Goal: Ask a question

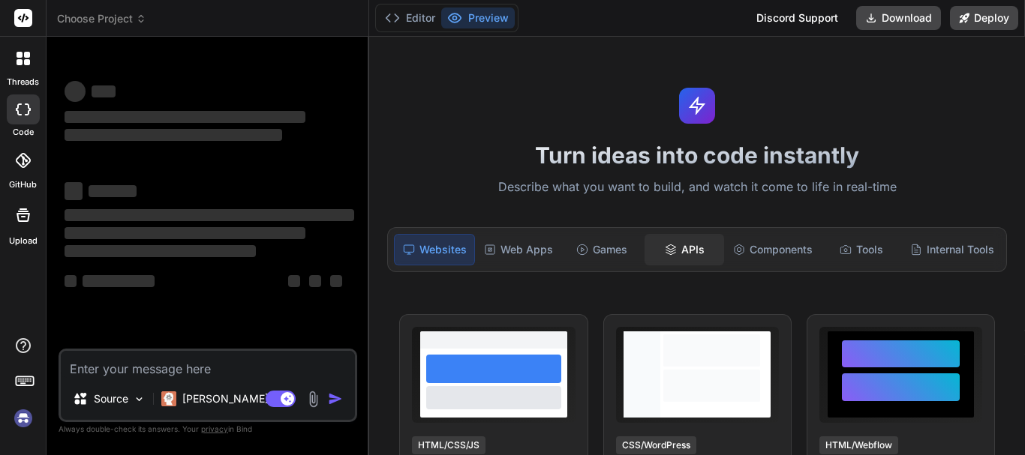
type textarea "x"
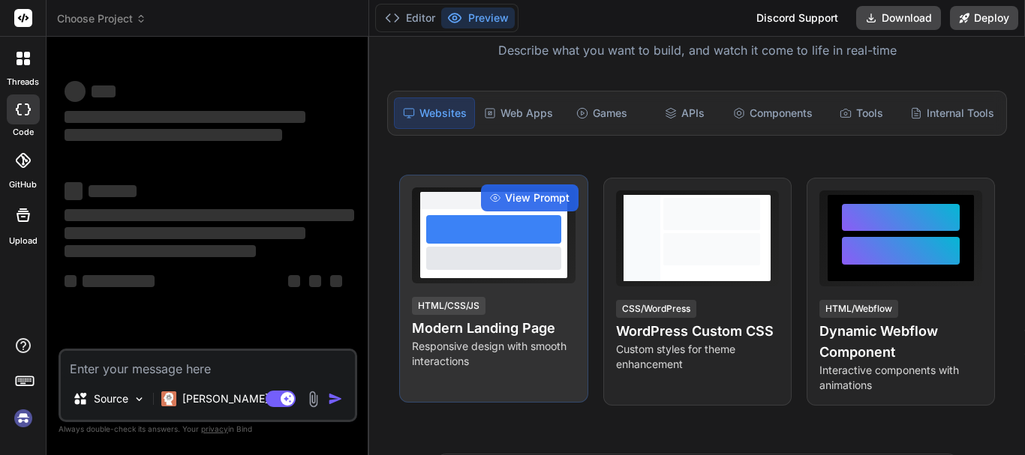
scroll to position [150, 0]
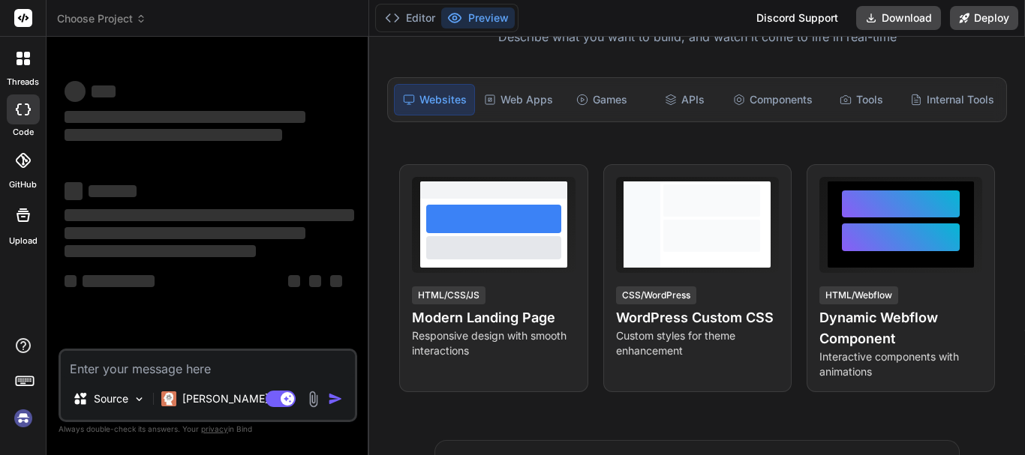
click at [107, 360] on textarea at bounding box center [208, 364] width 294 height 27
type textarea "Radius: 100 meters Color: Yellow Opacity: 0.3 ZIndex: 2 (not directly applicabl…"
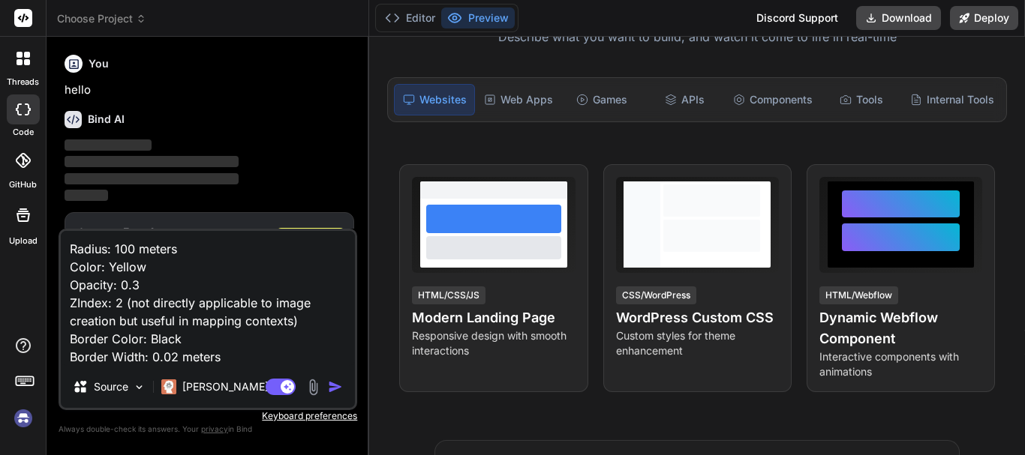
type textarea "x"
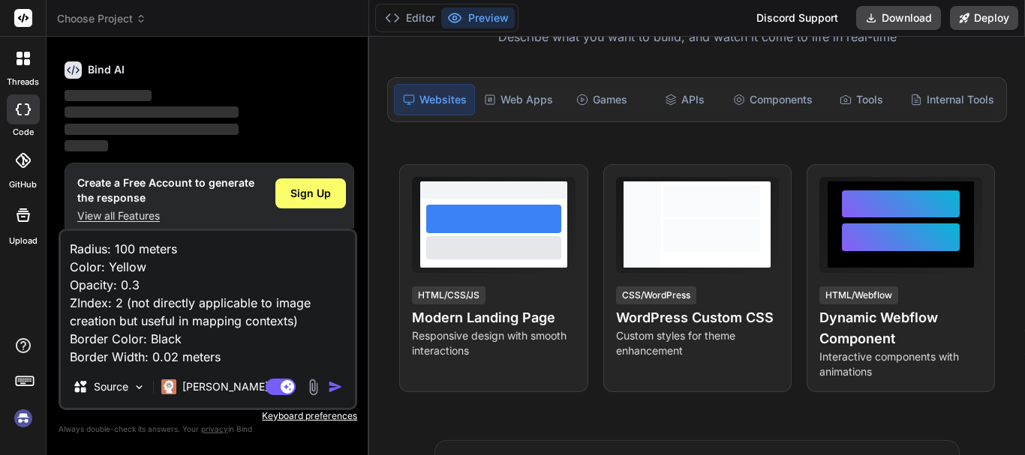
scroll to position [50, 0]
click at [333, 383] on img "button" at bounding box center [335, 387] width 15 height 15
click at [234, 348] on textarea "Radius: 100 meters Color: Yellow Opacity: 0.3 ZIndex: 2 (not directly applicabl…" at bounding box center [208, 298] width 294 height 135
type textarea "Radius: 100 meters Color: Yellow Opacity: 0.3 ZIndex: 2 (not directly applicabl…"
type textarea "x"
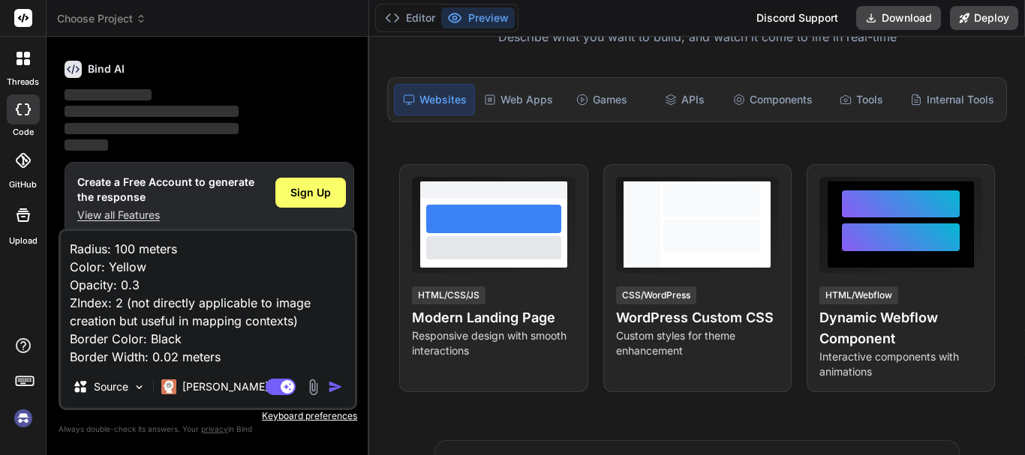
type textarea "Radius: 100 meters Color: Yellow Opacity: 0.3 ZIndex: 2 (not directly applicabl…"
type textarea "x"
type textarea "Radius: 100 meters Color: Yellow Opacity: 0.3 ZIndex: 2 (not directly applicabl…"
type textarea "x"
type textarea "Radius: 100 meters Color: Yellow Opacity: 0.3 ZIndex: 2 (not directly applicabl…"
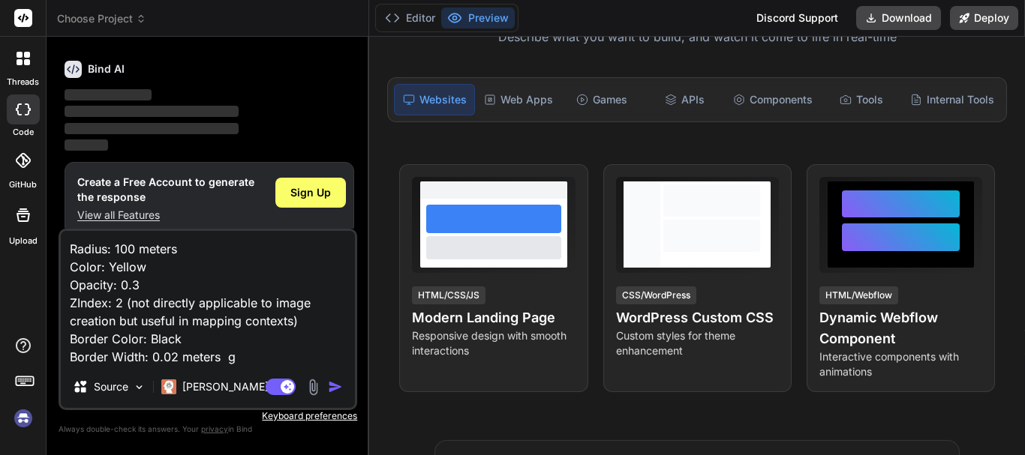
type textarea "x"
type textarea "Radius: 100 meters Color: Yellow Opacity: 0.3 ZIndex: 2 (not directly applicabl…"
type textarea "x"
type textarea "Radius: 100 meters Color: Yellow Opacity: 0.3 ZIndex: 2 (not directly applicabl…"
type textarea "x"
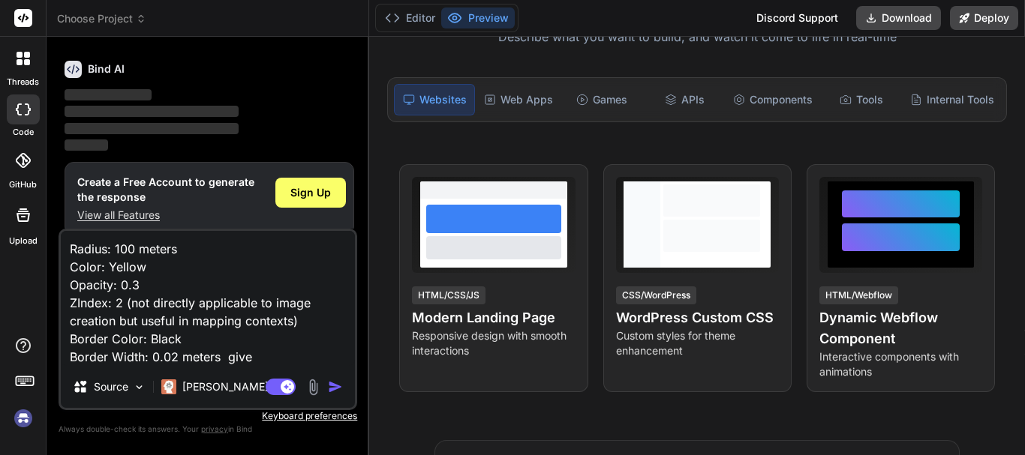
type textarea "Radius: 100 meters Color: Yellow Opacity: 0.3 ZIndex: 2 (not directly applicabl…"
type textarea "x"
type textarea "Radius: 100 meters Color: Yellow Opacity: 0.3 ZIndex: 2 (not directly applicabl…"
type textarea "x"
type textarea "Radius: 100 meters Color: Yellow Opacity: 0.3 ZIndex: 2 (not directly applicabl…"
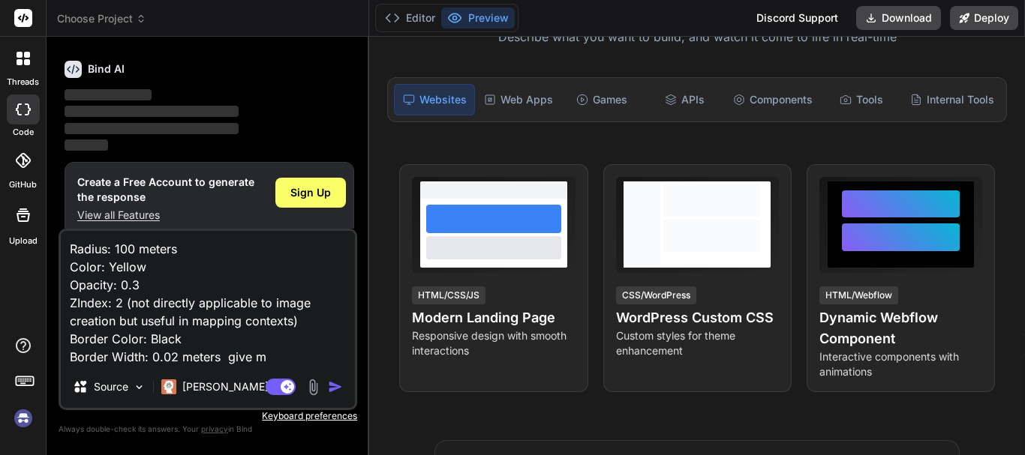
type textarea "x"
type textarea "Radius: 100 meters Color: Yellow Opacity: 0.3 ZIndex: 2 (not directly applicabl…"
type textarea "x"
type textarea "Radius: 100 meters Color: Yellow Opacity: 0.3 ZIndex: 2 (not directly applicabl…"
type textarea "x"
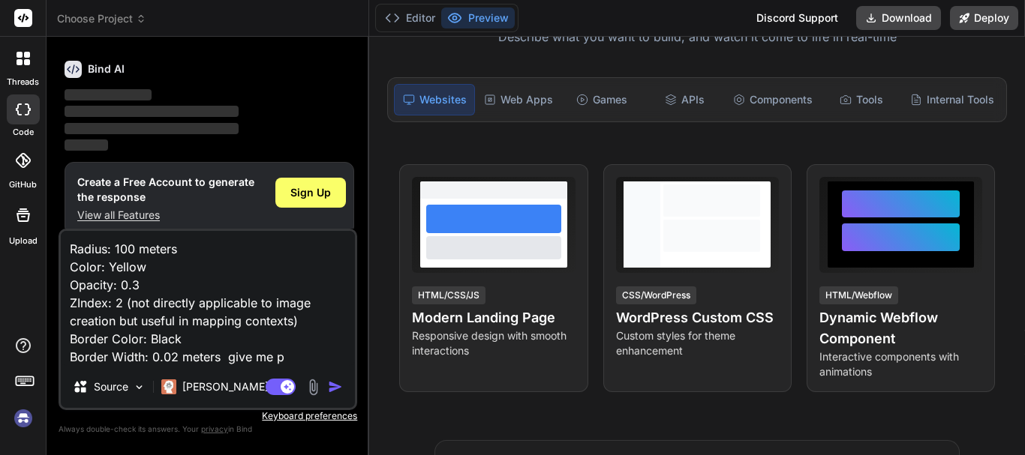
type textarea "Radius: 100 meters Color: Yellow Opacity: 0.3 ZIndex: 2 (not directly applicabl…"
type textarea "x"
type textarea "Radius: 100 meters Color: Yellow Opacity: 0.3 ZIndex: 2 (not directly applicabl…"
type textarea "x"
type textarea "Radius: 100 meters Color: Yellow Opacity: 0.3 ZIndex: 2 (not directly applicabl…"
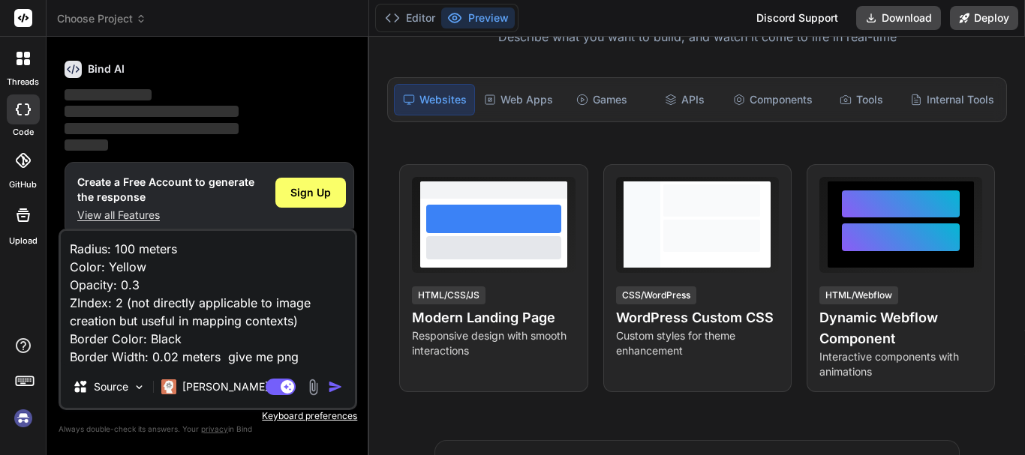
type textarea "x"
type textarea "Radius: 100 meters Color: Yellow Opacity: 0.3 ZIndex: 2 (not directly applicabl…"
type textarea "x"
type textarea "Radius: 100 meters Color: Yellow Opacity: 0.3 ZIndex: 2 (not directly applicabl…"
type textarea "x"
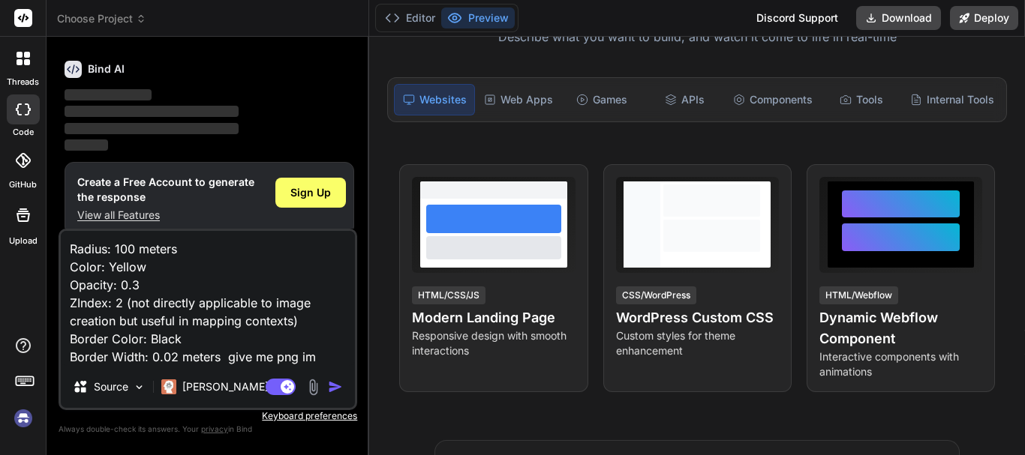
type textarea "Radius: 100 meters Color: Yellow Opacity: 0.3 ZIndex: 2 (not directly applicabl…"
type textarea "x"
type textarea "Radius: 100 meters Color: Yellow Opacity: 0.3 ZIndex: 2 (not directly applicabl…"
type textarea "x"
type textarea "Radius: 100 meters Color: Yellow Opacity: 0.3 ZIndex: 2 (not directly applicabl…"
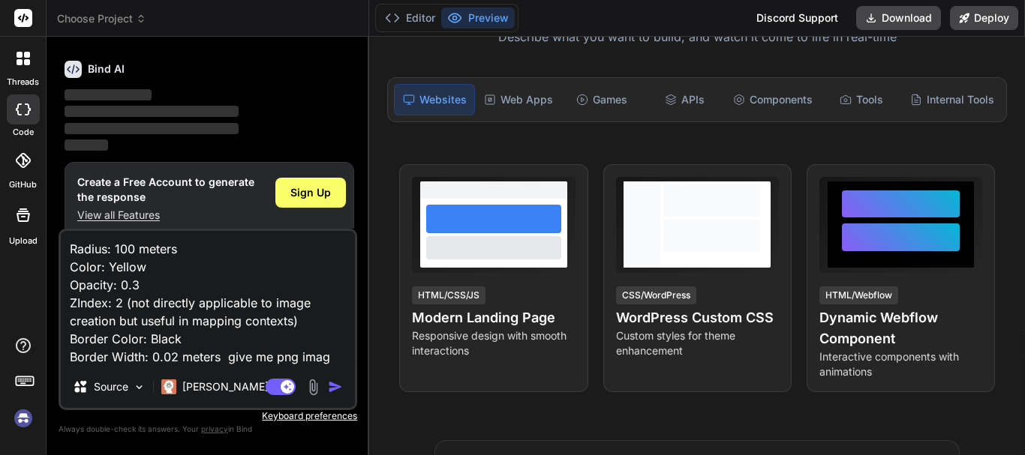
type textarea "x"
drag, startPoint x: 221, startPoint y: 359, endPoint x: 355, endPoint y: 356, distance: 133.6
click at [355, 356] on textarea "Radius: 100 meters Color: Yellow Opacity: 0.3 ZIndex: 2 (not directly applicabl…" at bounding box center [208, 298] width 294 height 135
click at [247, 341] on textarea "Radius: 100 meters Color: Yellow Opacity: 0.3 ZIndex: 2 (not directly applicabl…" at bounding box center [208, 298] width 294 height 135
type textarea "Radius: 100 meters Color: Yellow Opacity: 0.3 ZIndex: 2 (not directly applicabl…"
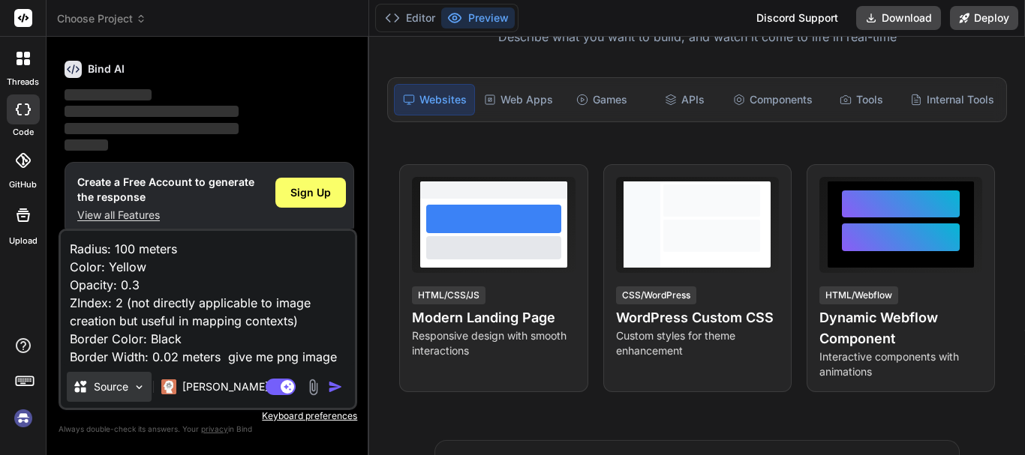
click at [122, 390] on p "Source" at bounding box center [111, 387] width 35 height 15
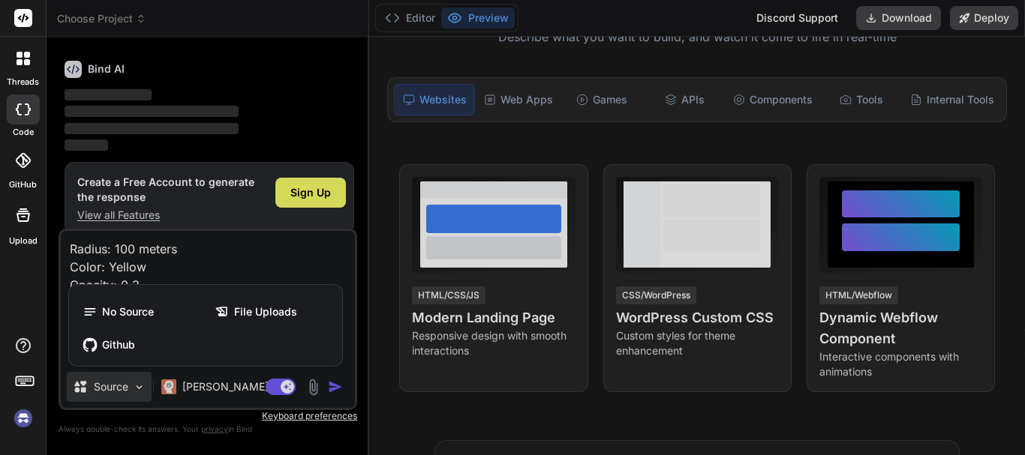
click at [188, 388] on div at bounding box center [512, 227] width 1025 height 455
type textarea "x"
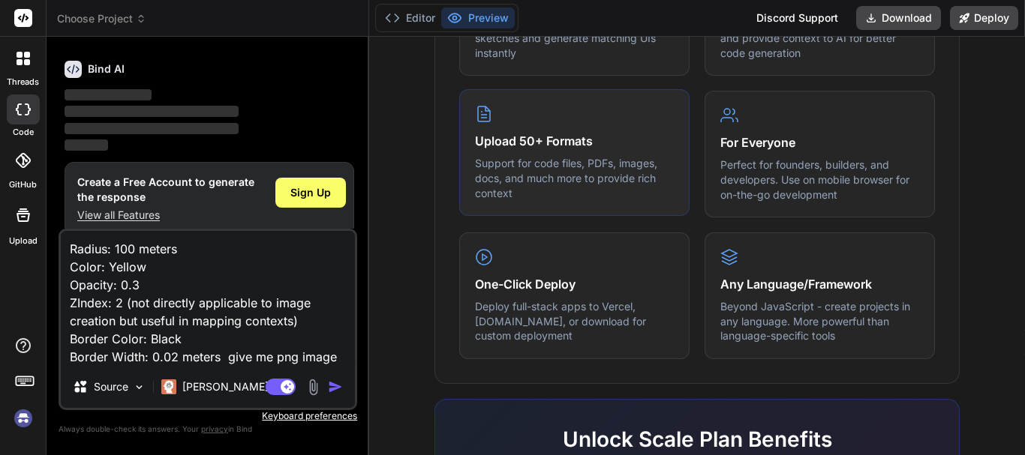
scroll to position [825, 0]
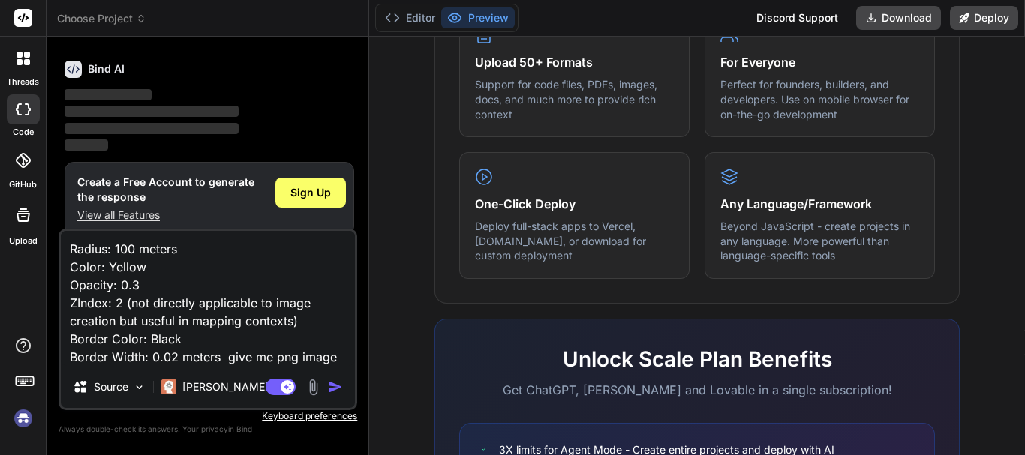
click at [151, 284] on textarea "Radius: 100 meters Color: Yellow Opacity: 0.3 ZIndex: 2 (not directly applicabl…" at bounding box center [208, 298] width 294 height 135
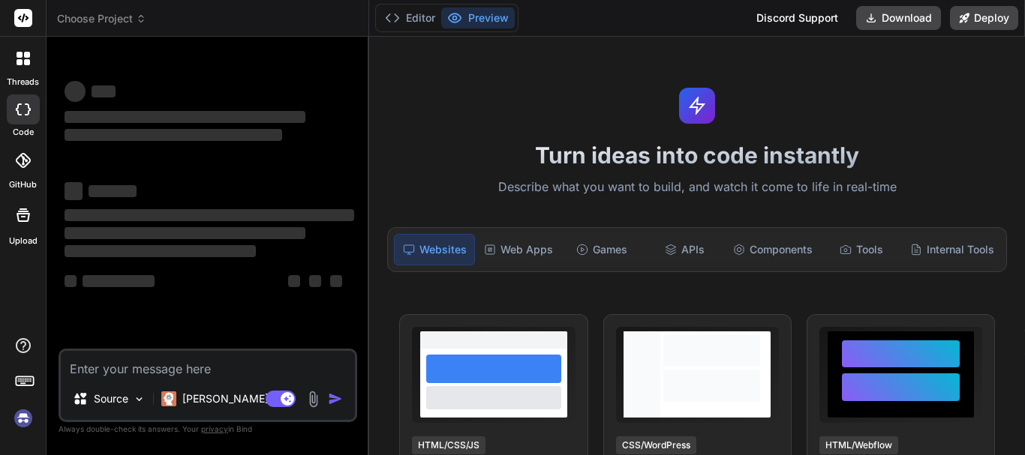
type textarea "x"
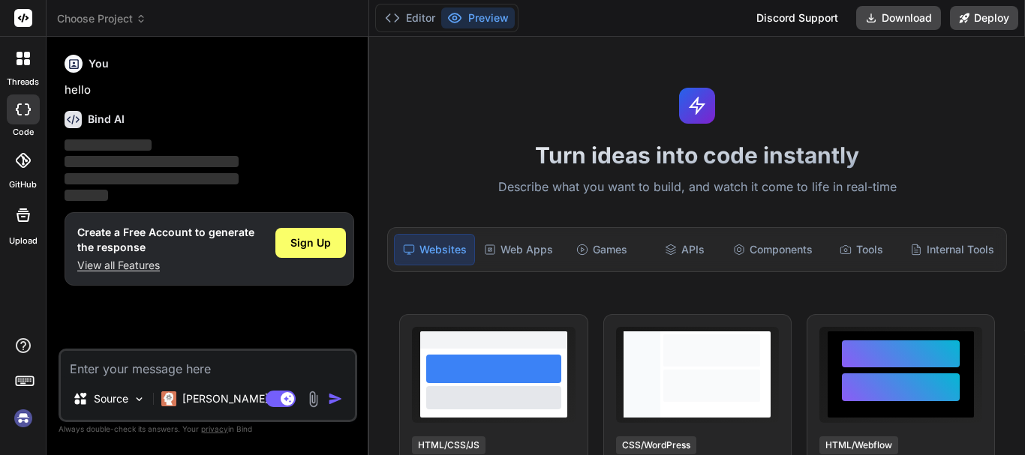
click at [156, 114] on div "Bind AI" at bounding box center [210, 119] width 290 height 17
click at [87, 93] on p "hello" at bounding box center [210, 90] width 290 height 17
click at [77, 360] on textarea at bounding box center [208, 364] width 294 height 27
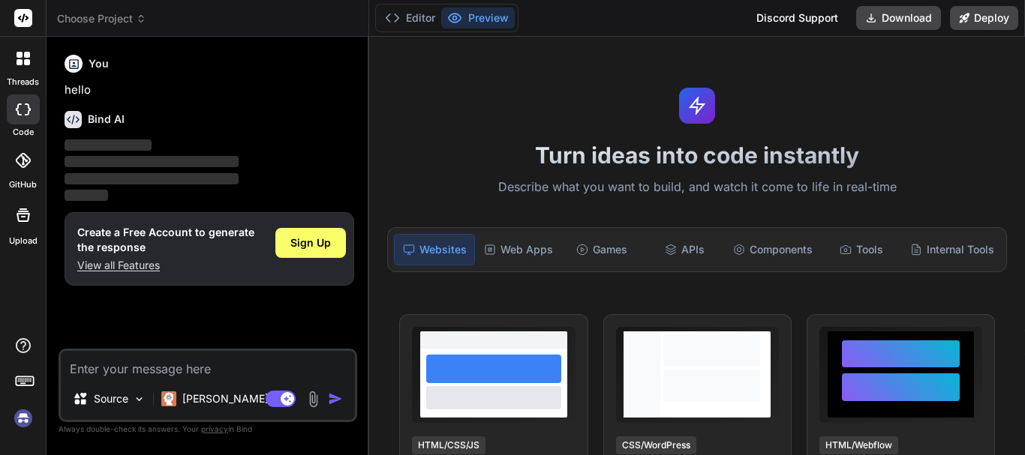
click at [77, 360] on textarea at bounding box center [208, 364] width 294 height 27
type textarea "f"
type textarea "x"
type textarea "fg"
type textarea "x"
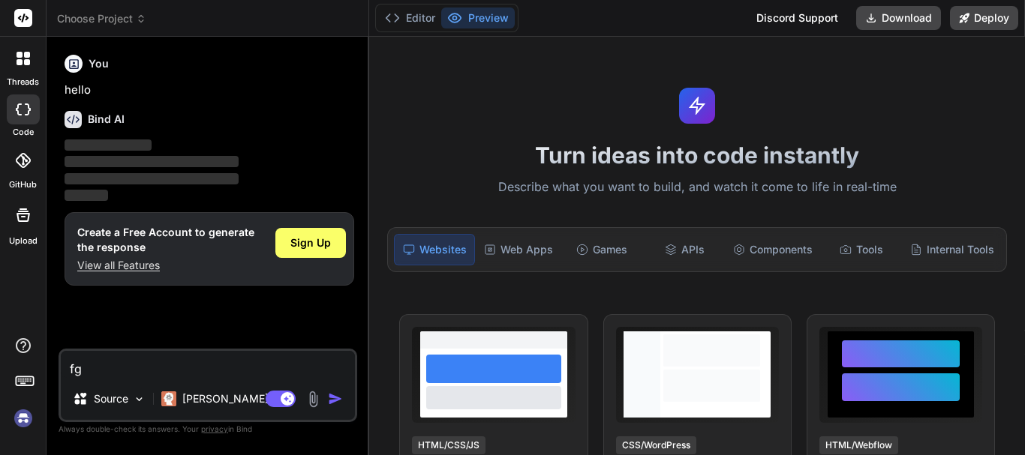
type textarea "fgj"
type textarea "x"
type textarea "fgjh"
type textarea "x"
click at [114, 371] on textarea "fgjh" at bounding box center [208, 364] width 294 height 27
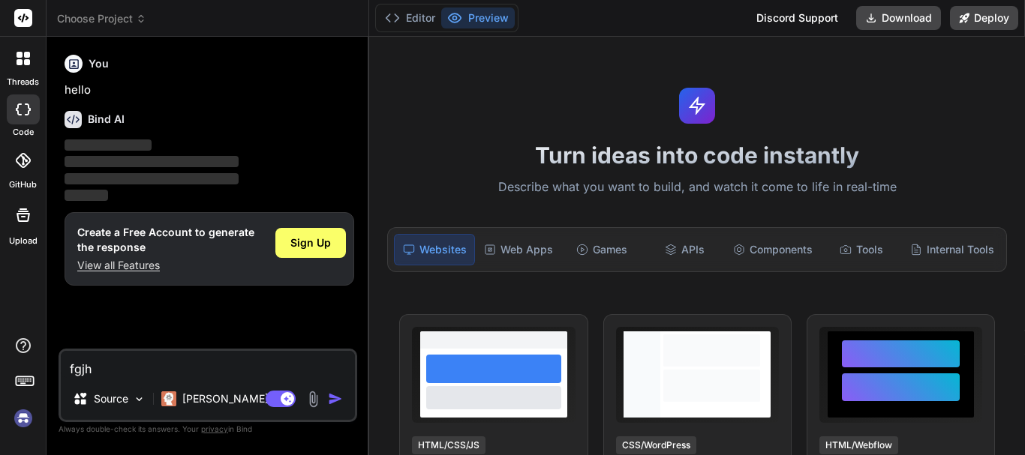
type textarea "fgjh"
type textarea "x"
type textarea "fgjh"
click at [343, 400] on img "button" at bounding box center [335, 399] width 15 height 15
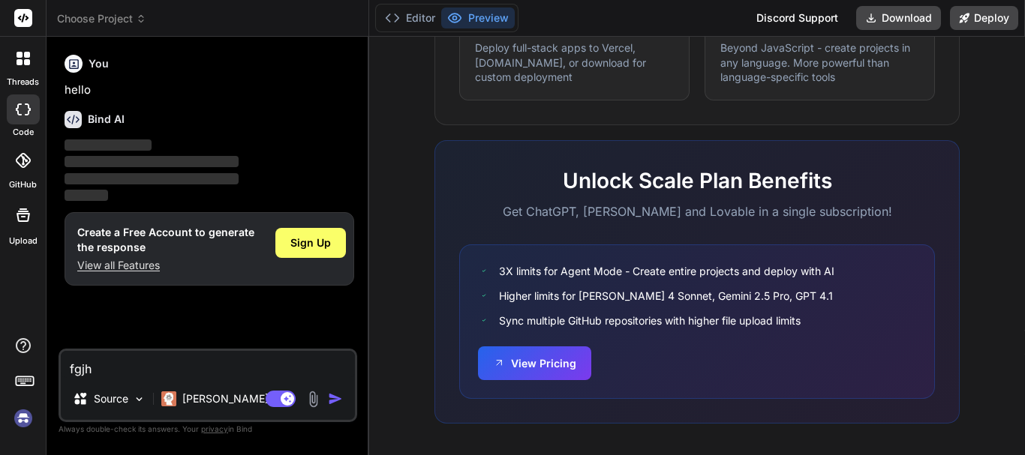
scroll to position [1011, 0]
